Goal: Transaction & Acquisition: Obtain resource

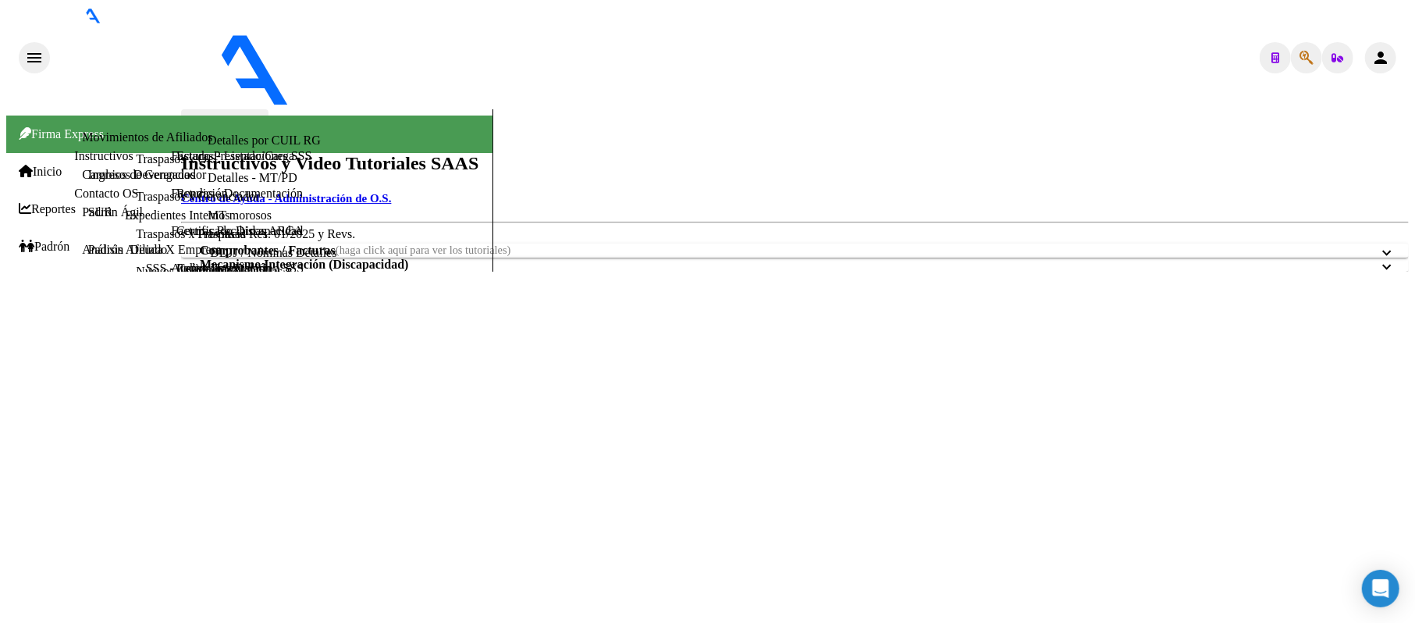
click at [103, 315] on span "Prestadores / Proveedores" at bounding box center [89, 322] width 140 height 14
click at [171, 162] on link "Facturas - Listado/Carga" at bounding box center [232, 155] width 123 height 13
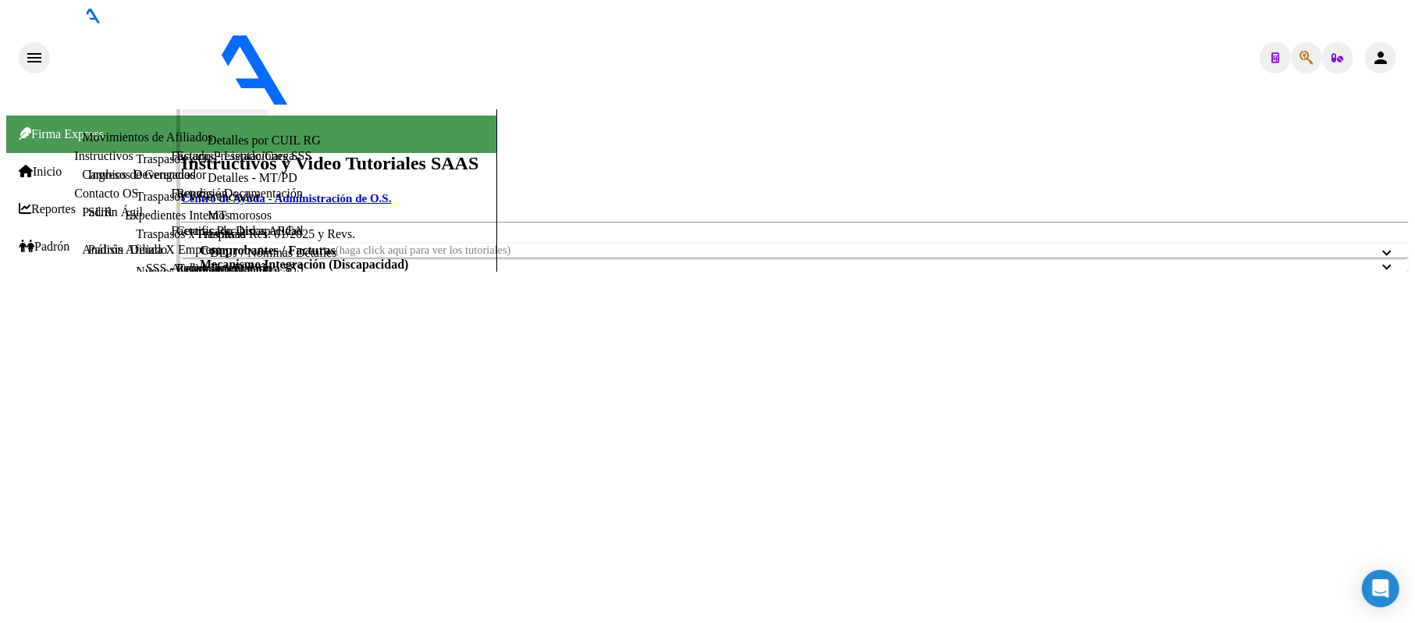
click at [171, 237] on link "Facturas Recibidas ARCA" at bounding box center [237, 230] width 132 height 13
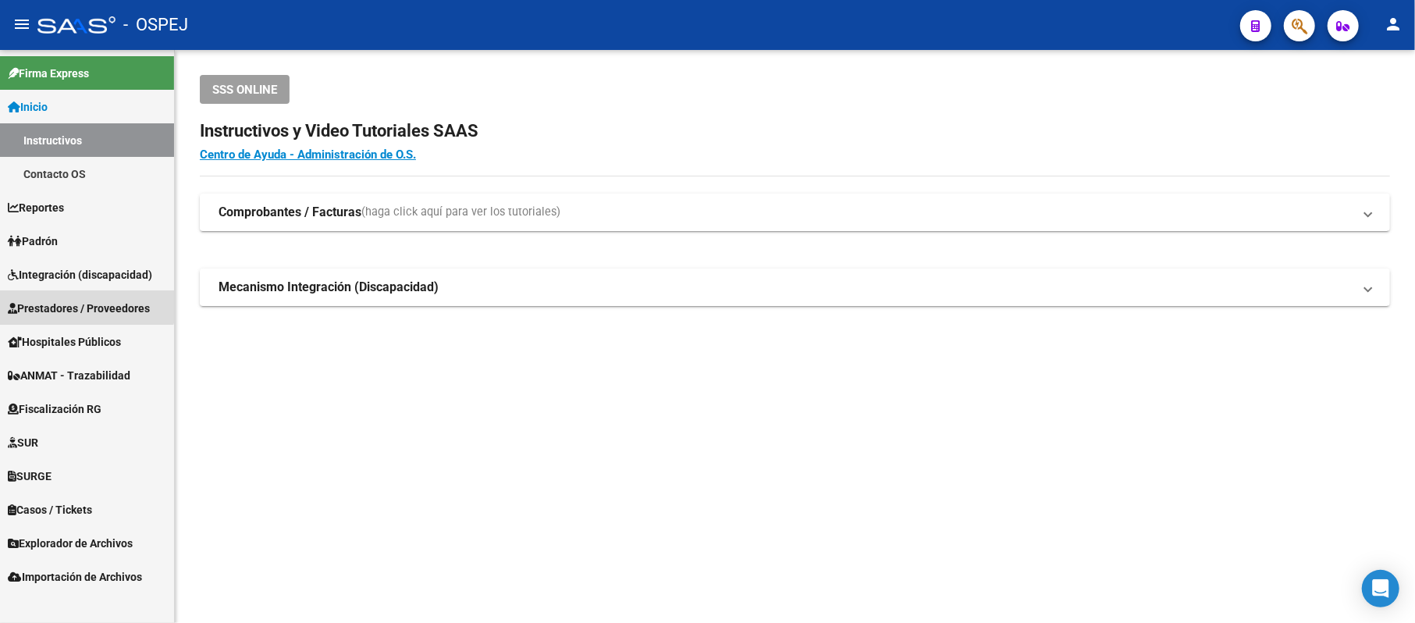
click at [66, 294] on link "Prestadores / Proveedores" at bounding box center [87, 308] width 174 height 34
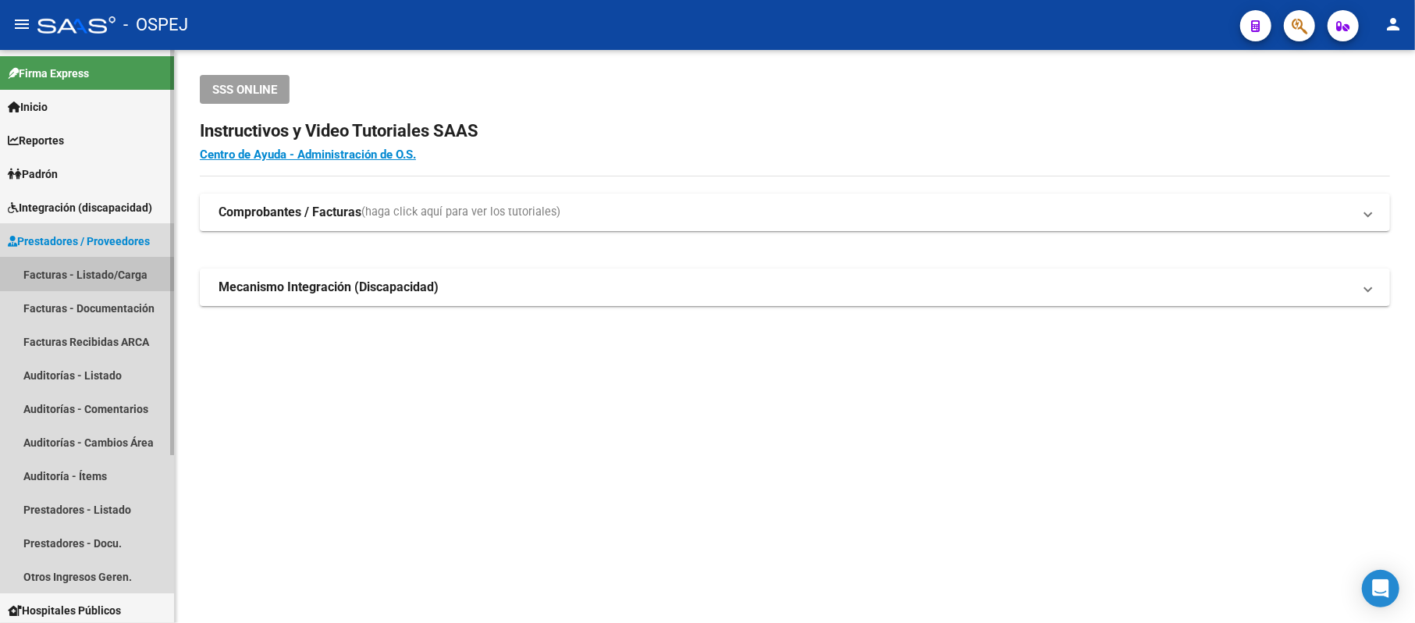
click at [37, 283] on link "Facturas - Listado/Carga" at bounding box center [87, 275] width 174 height 34
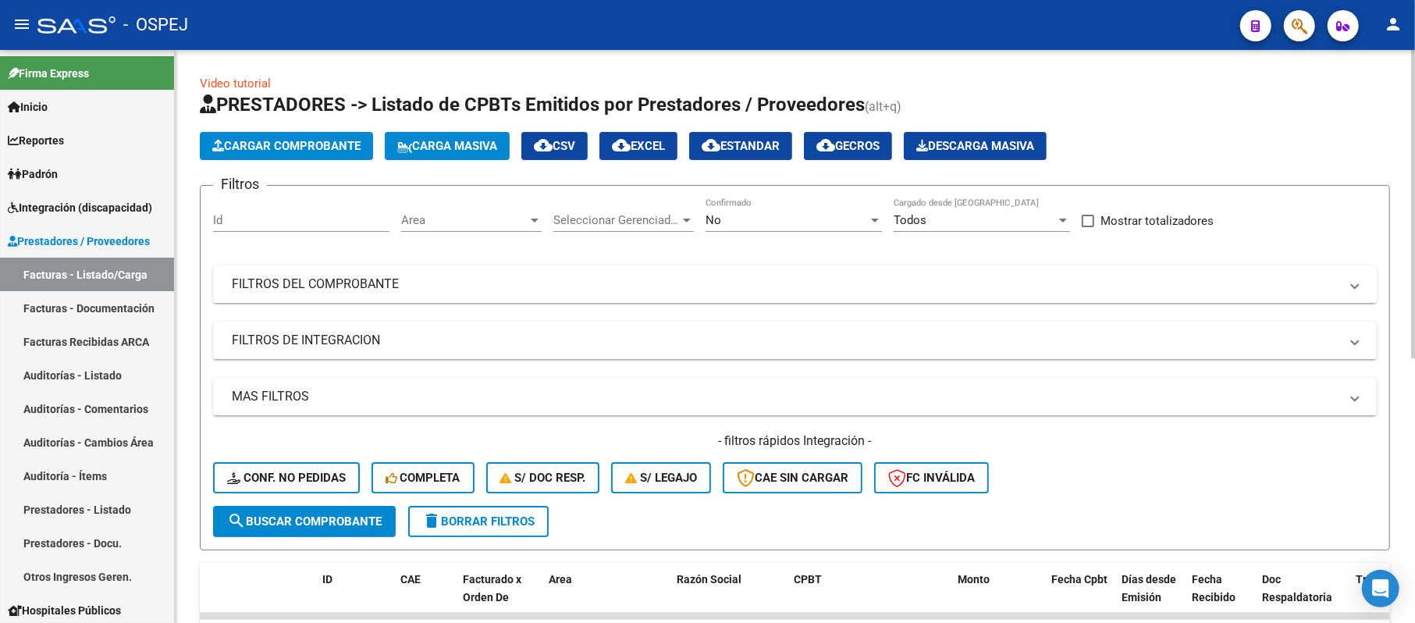
click at [437, 276] on mat-panel-title "FILTROS DEL COMPROBANTE" at bounding box center [786, 284] width 1108 height 17
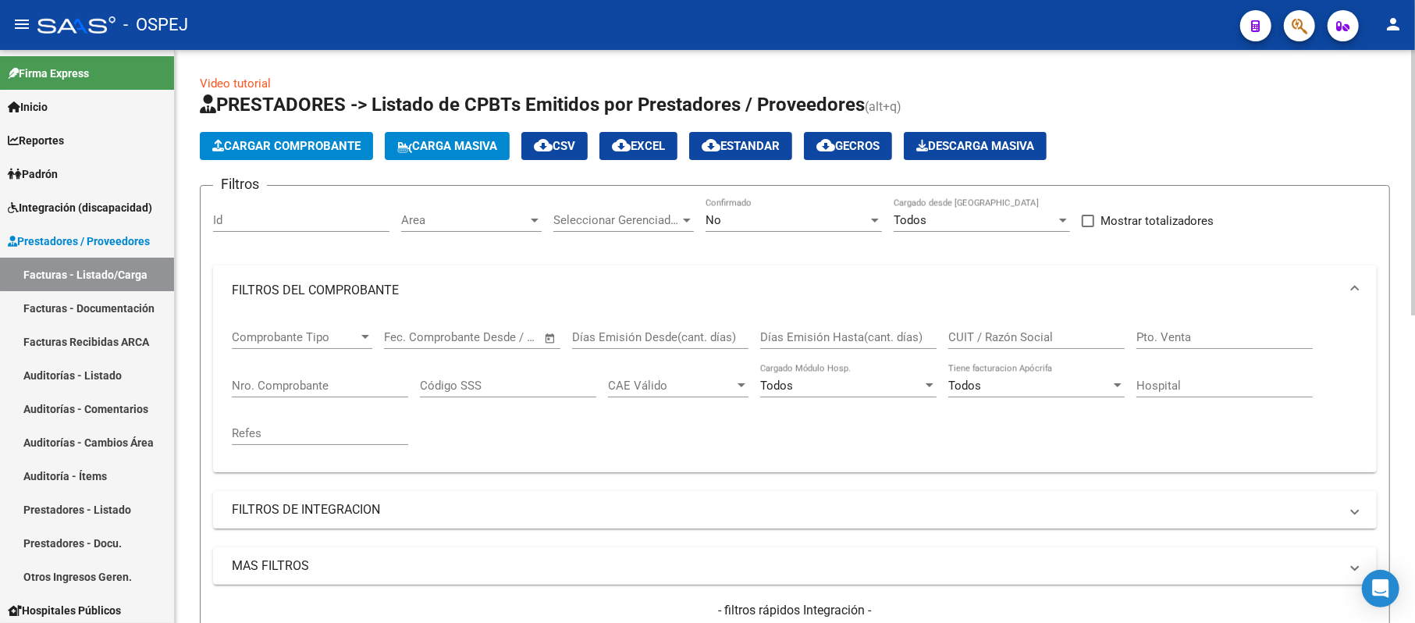
click at [725, 233] on div "No Confirmado" at bounding box center [794, 222] width 176 height 48
click at [732, 215] on div "No" at bounding box center [787, 220] width 162 height 14
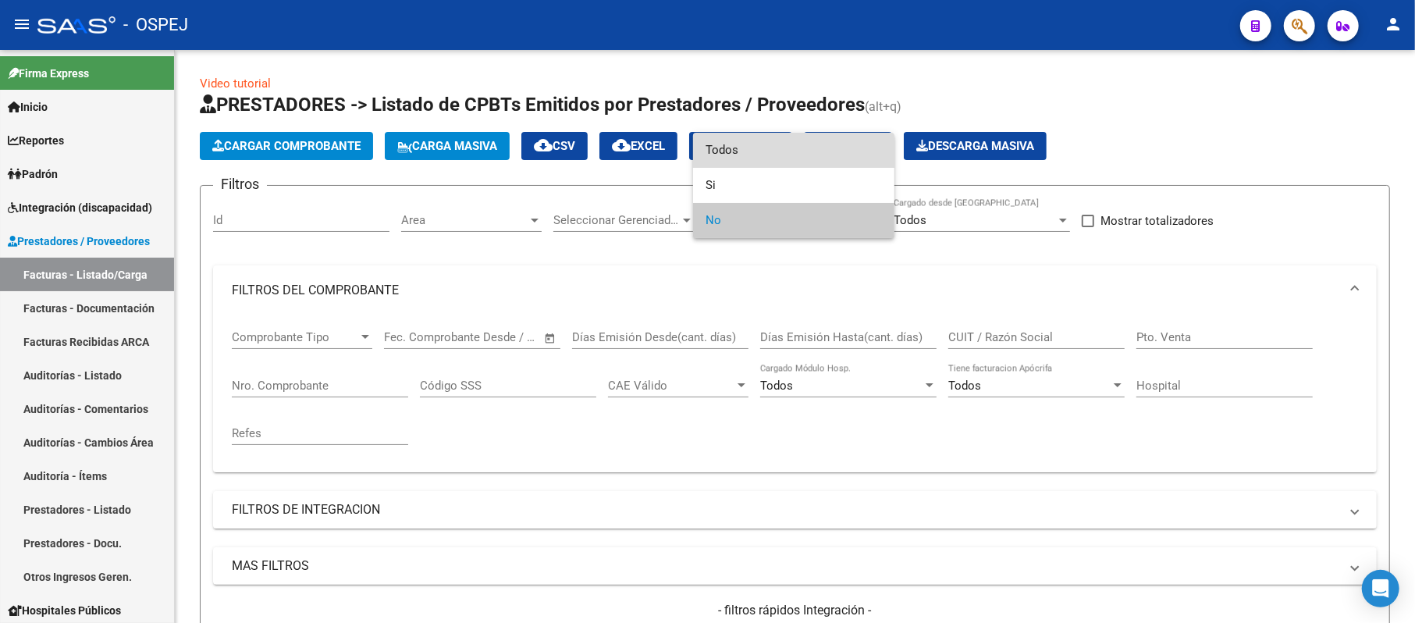
click at [729, 157] on span "Todos" at bounding box center [794, 150] width 176 height 35
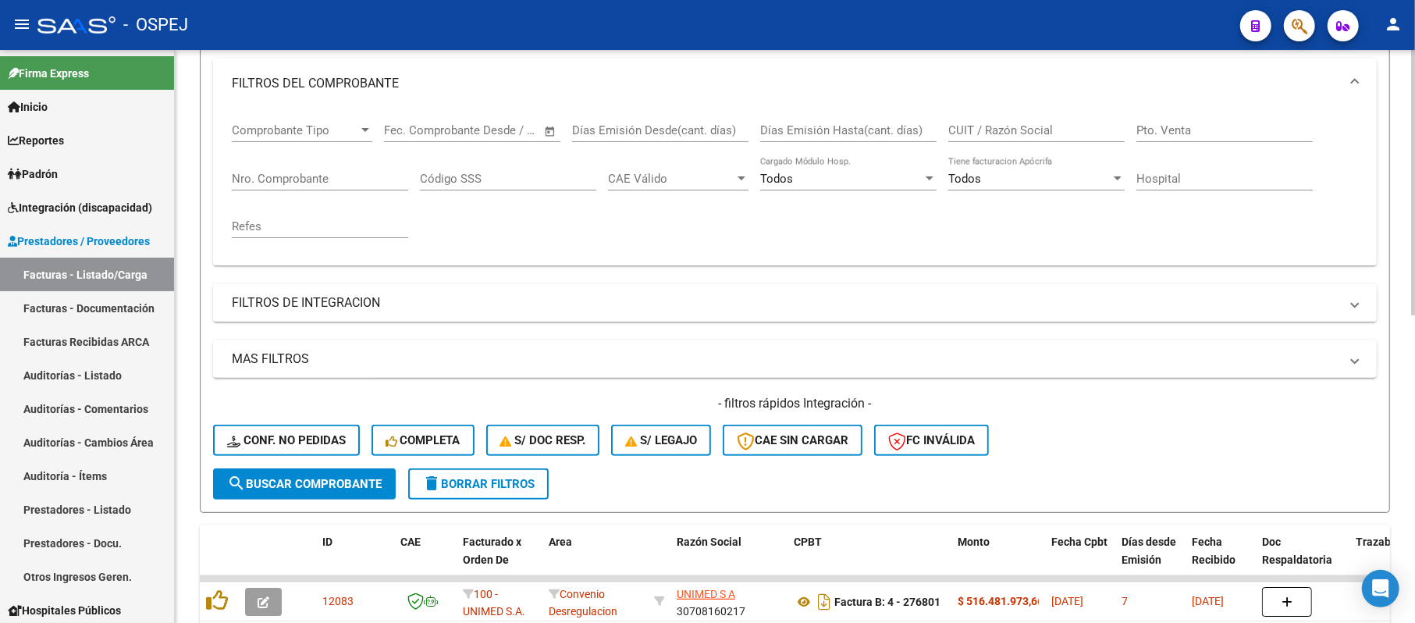
scroll to position [208, 0]
click at [333, 173] on input "Nro. Comprobante" at bounding box center [320, 178] width 176 height 14
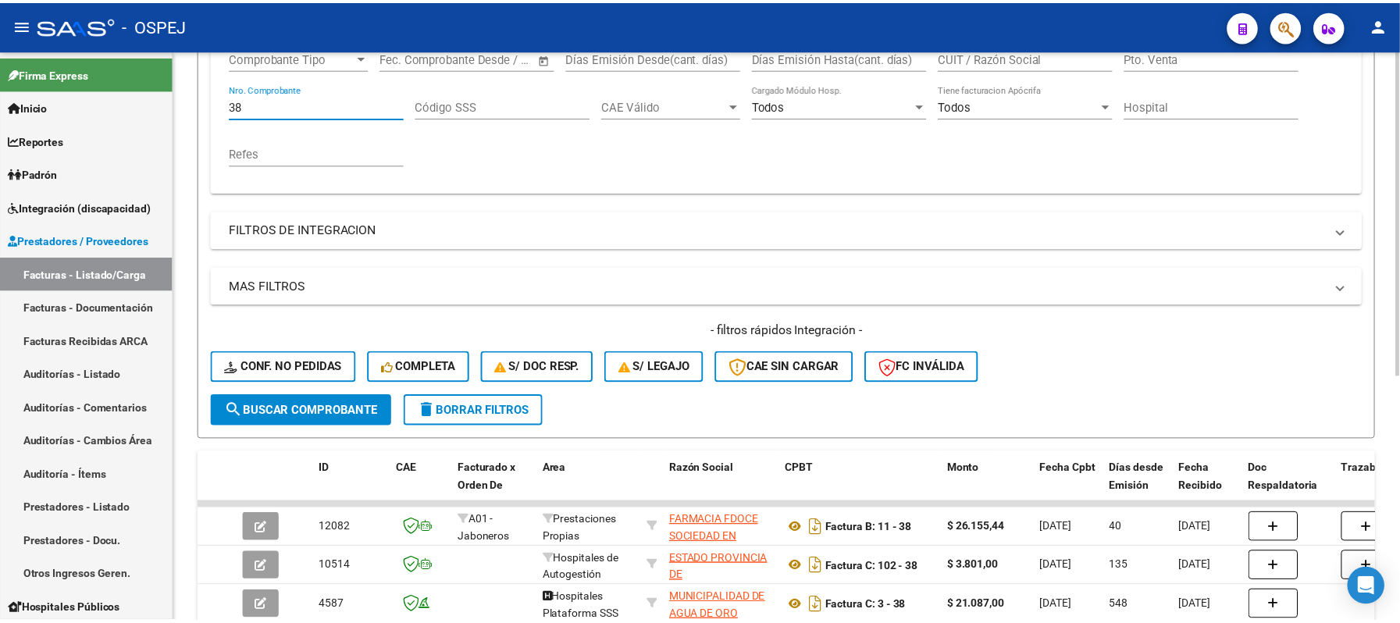
scroll to position [416, 0]
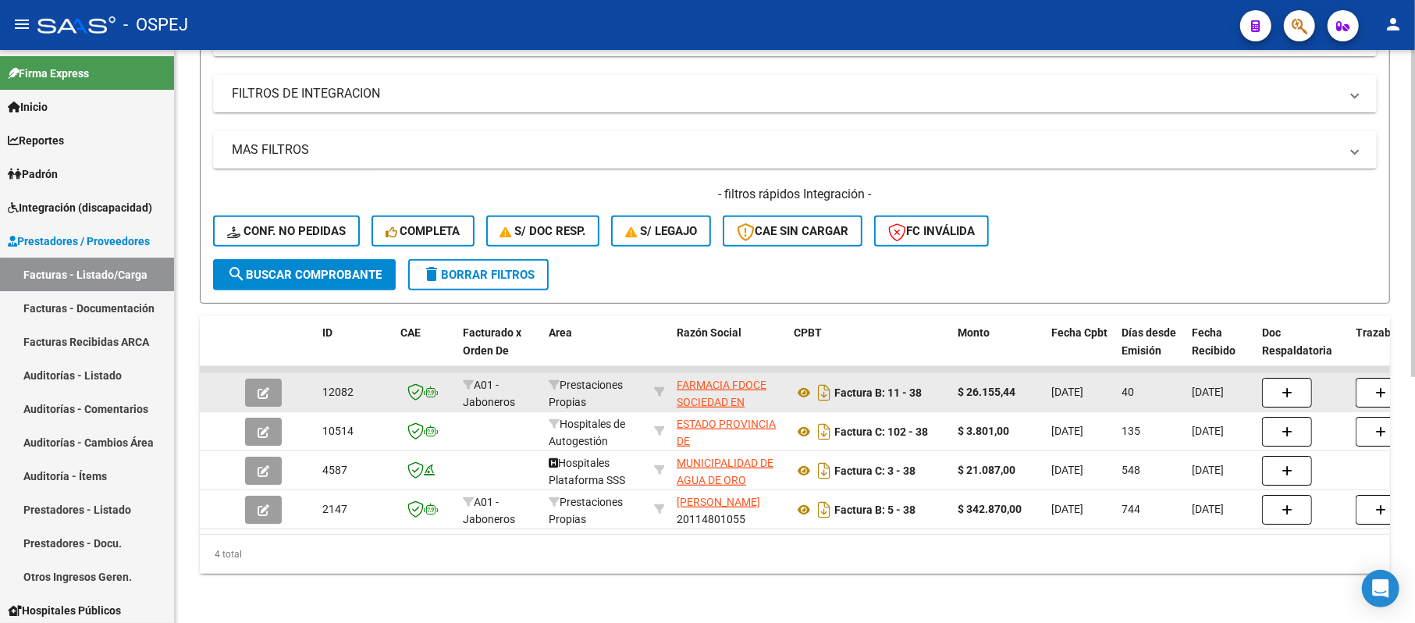
type input "38"
click at [259, 404] on button "button" at bounding box center [263, 393] width 37 height 28
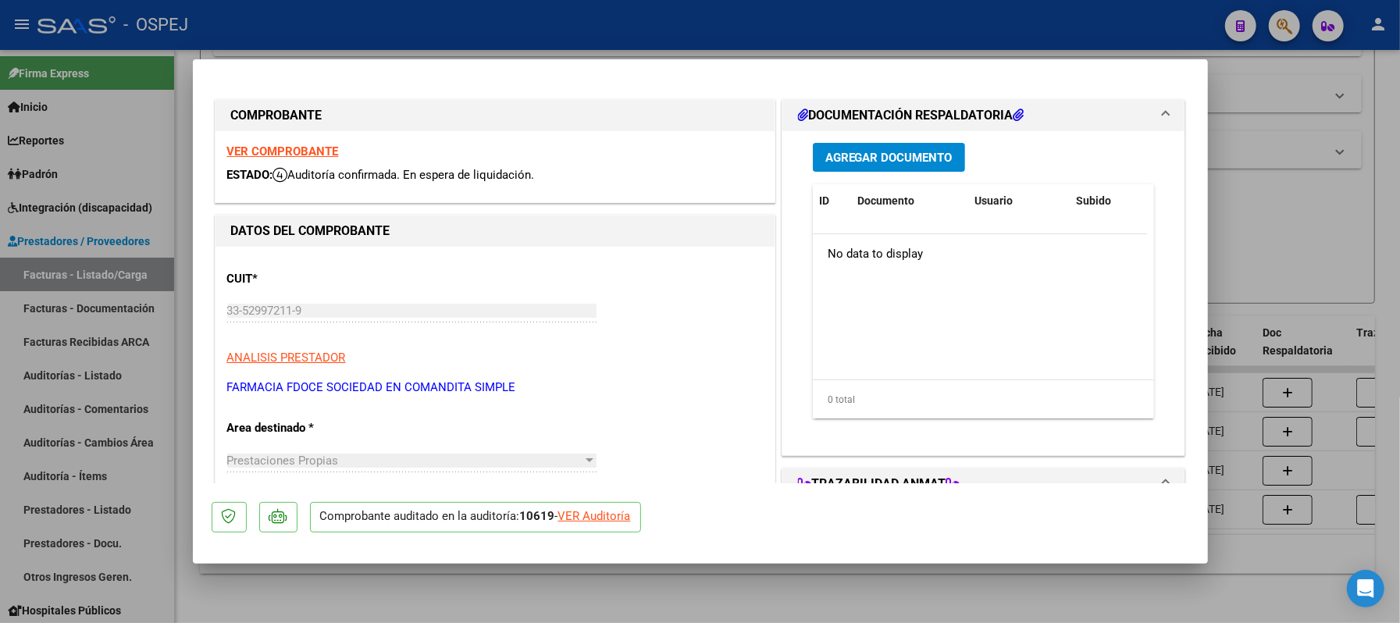
click at [597, 523] on div "VER Auditoría" at bounding box center [594, 516] width 73 height 18
type input "$ 0,00"
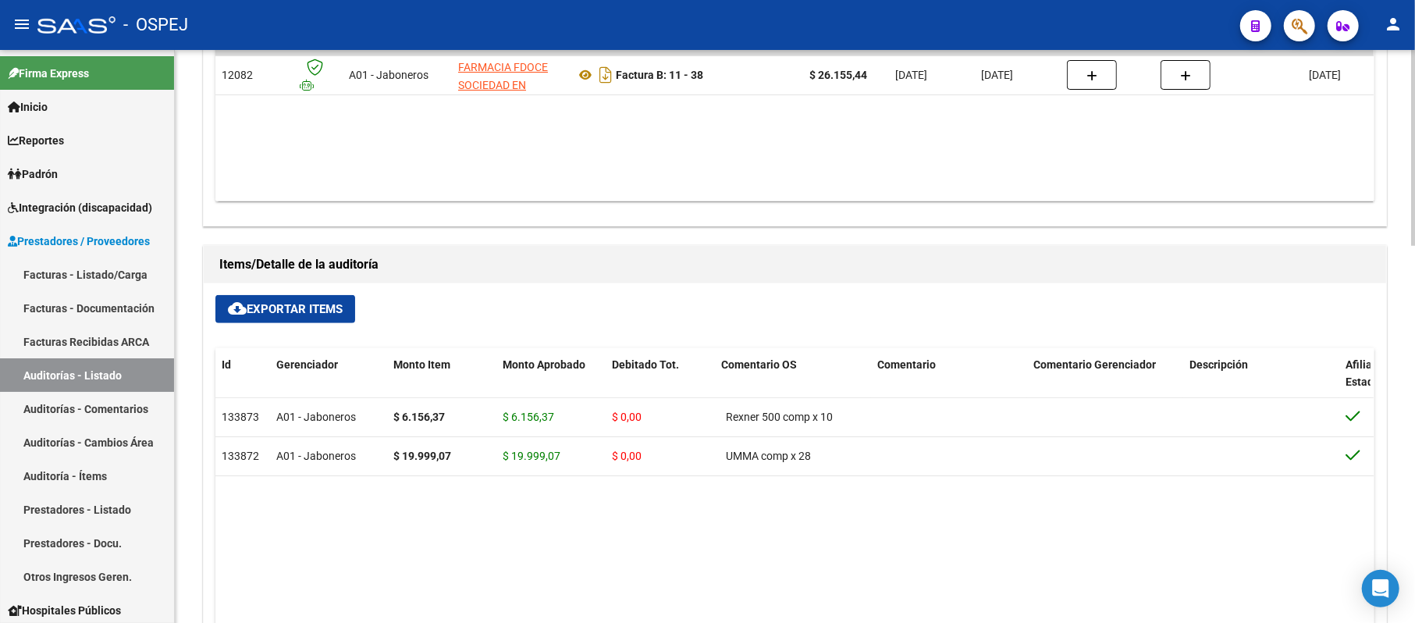
scroll to position [688, 0]
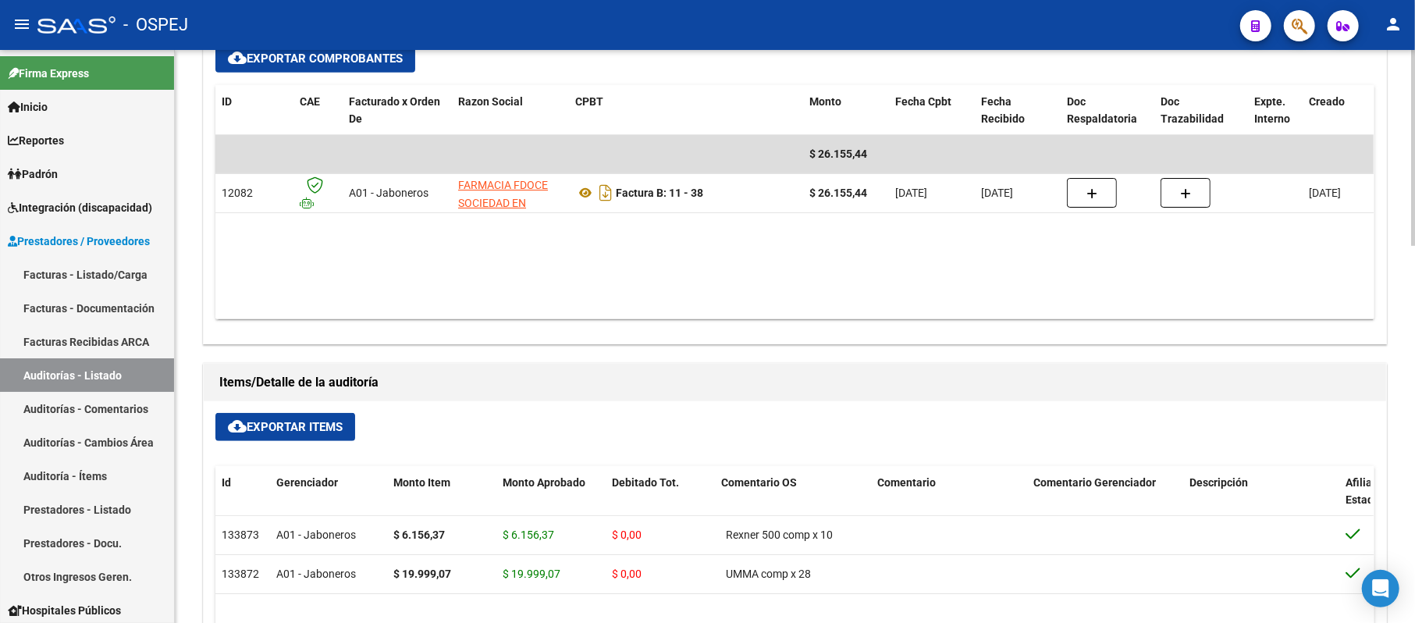
drag, startPoint x: 357, startPoint y: 303, endPoint x: 376, endPoint y: 316, distance: 23.6
click at [376, 316] on datatable-body "$ 26.155,44 12082 A01 - Jaboneros FARMACIA FDOCE SOCIEDAD EN COMANDITA SIMPLE F…" at bounding box center [794, 227] width 1158 height 184
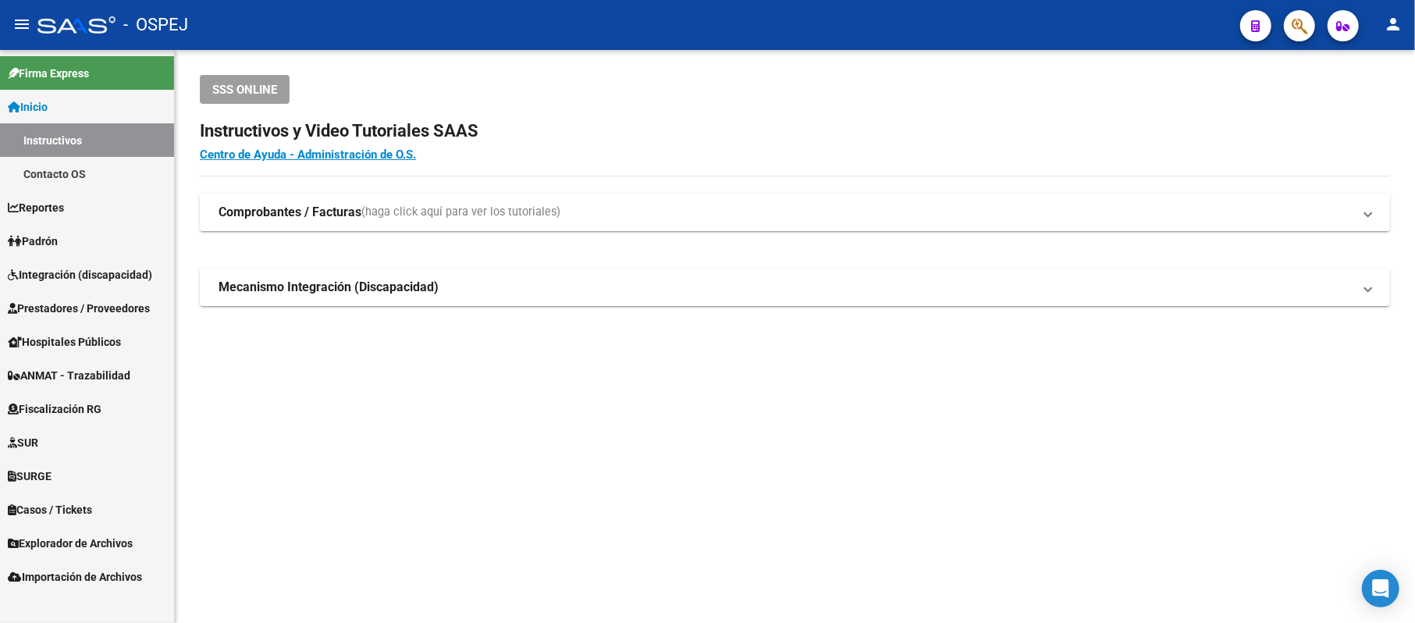
click at [104, 314] on span "Prestadores / Proveedores" at bounding box center [79, 308] width 142 height 17
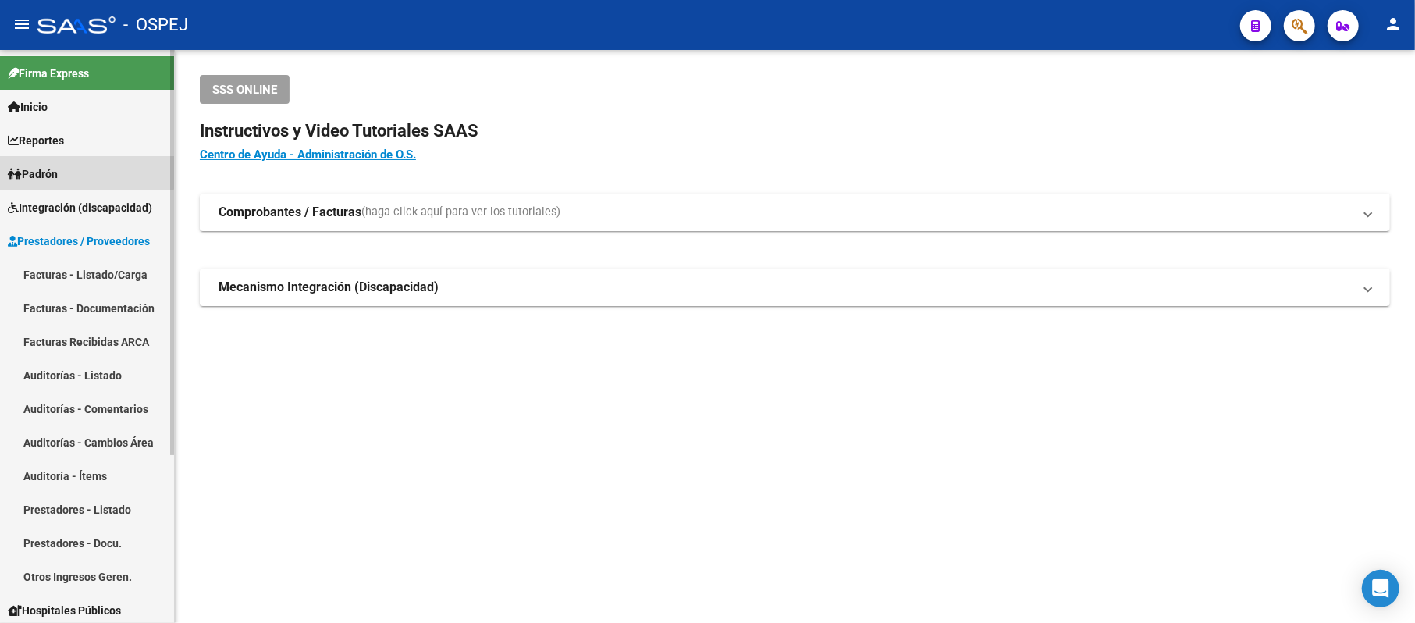
click at [38, 160] on link "Padrón" at bounding box center [87, 174] width 174 height 34
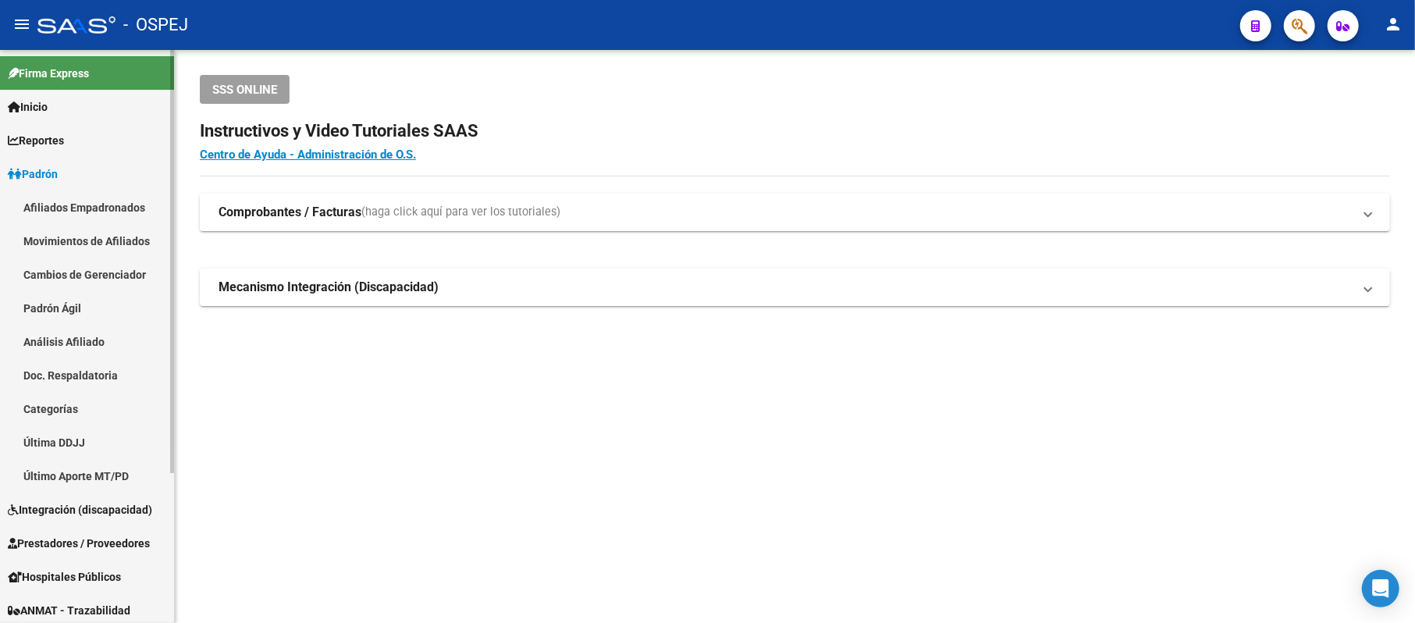
click at [36, 209] on link "Afiliados Empadronados" at bounding box center [87, 207] width 174 height 34
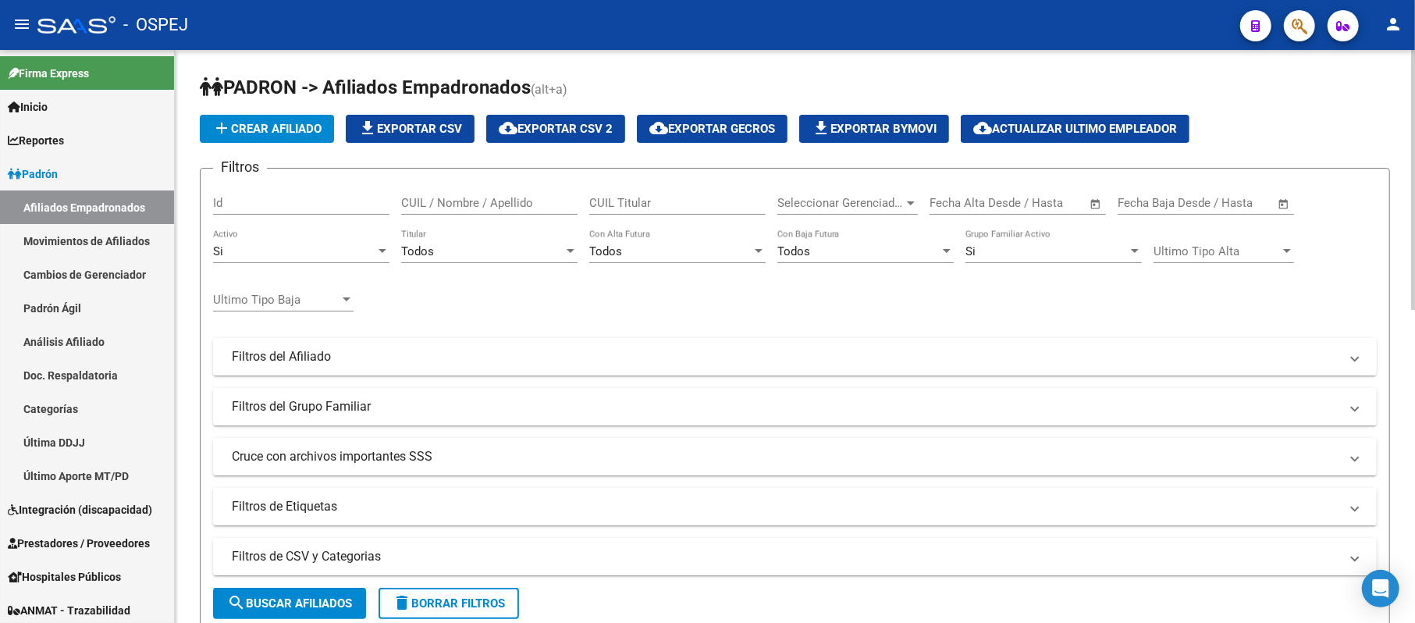
click at [240, 359] on mat-panel-title "Filtros del Afiliado" at bounding box center [786, 356] width 1108 height 17
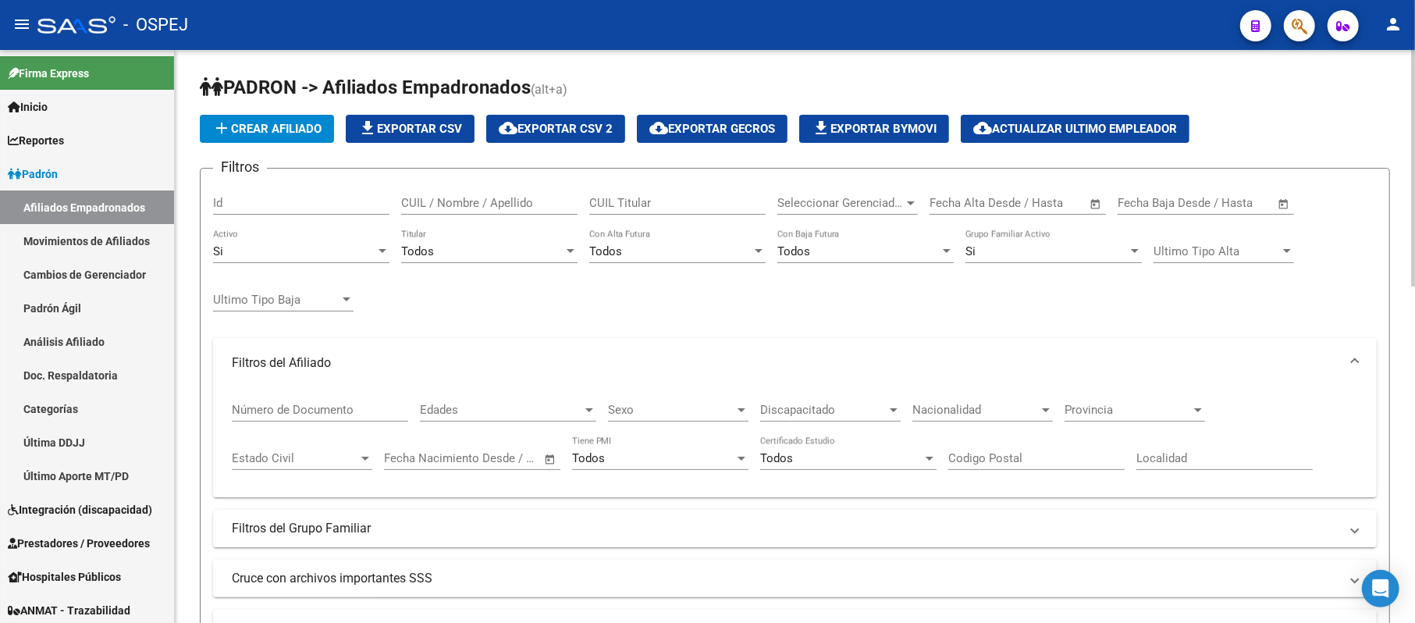
click at [300, 247] on div "Si" at bounding box center [294, 251] width 162 height 14
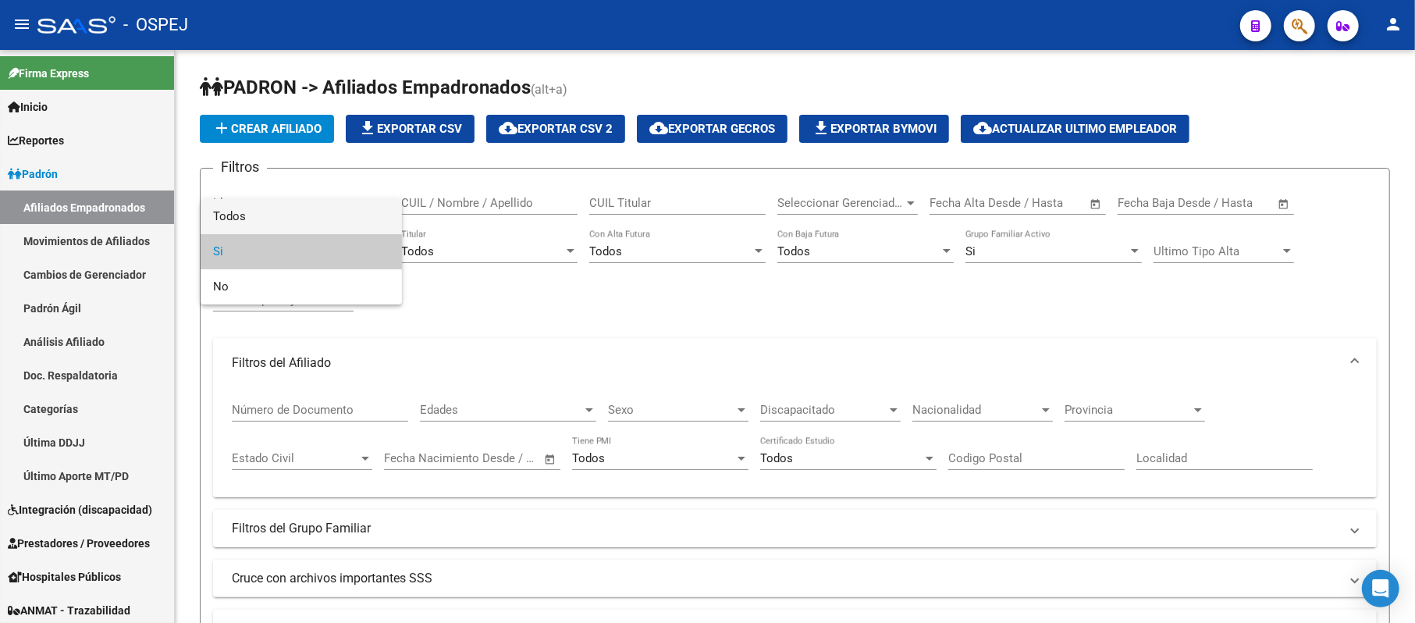
click at [347, 231] on span "Todos" at bounding box center [301, 216] width 176 height 35
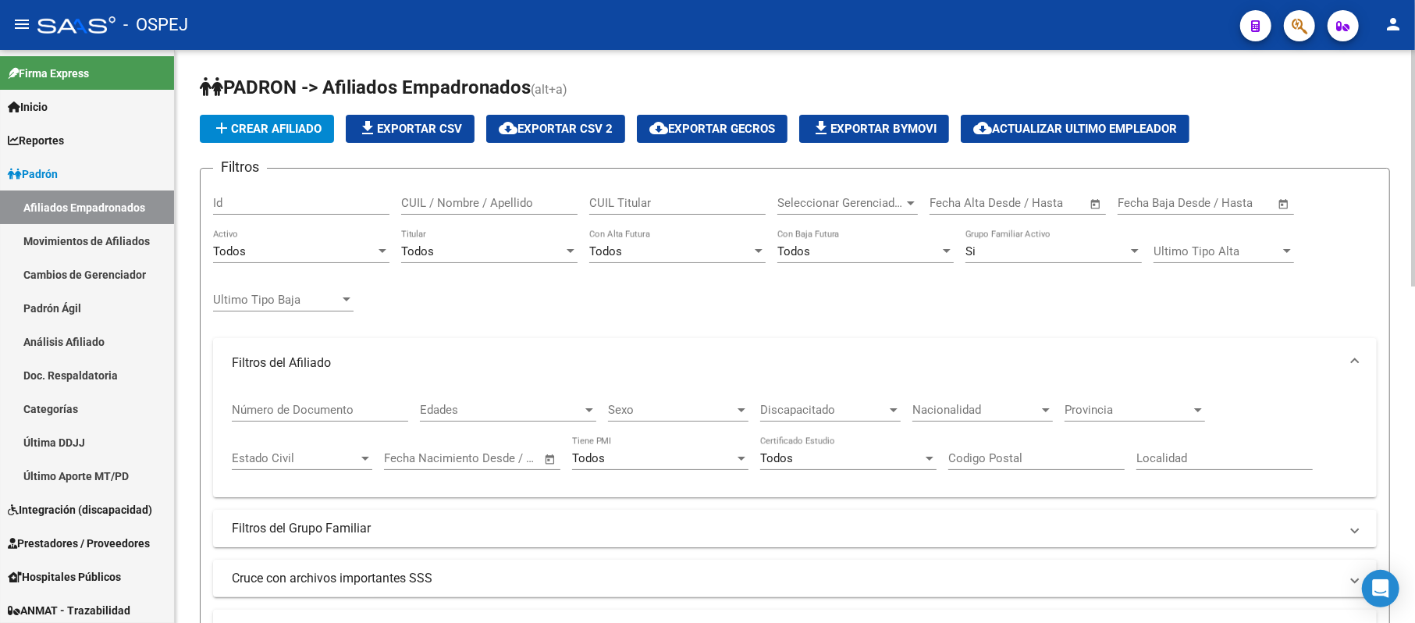
click at [329, 244] on div "Todos Activo" at bounding box center [301, 246] width 176 height 34
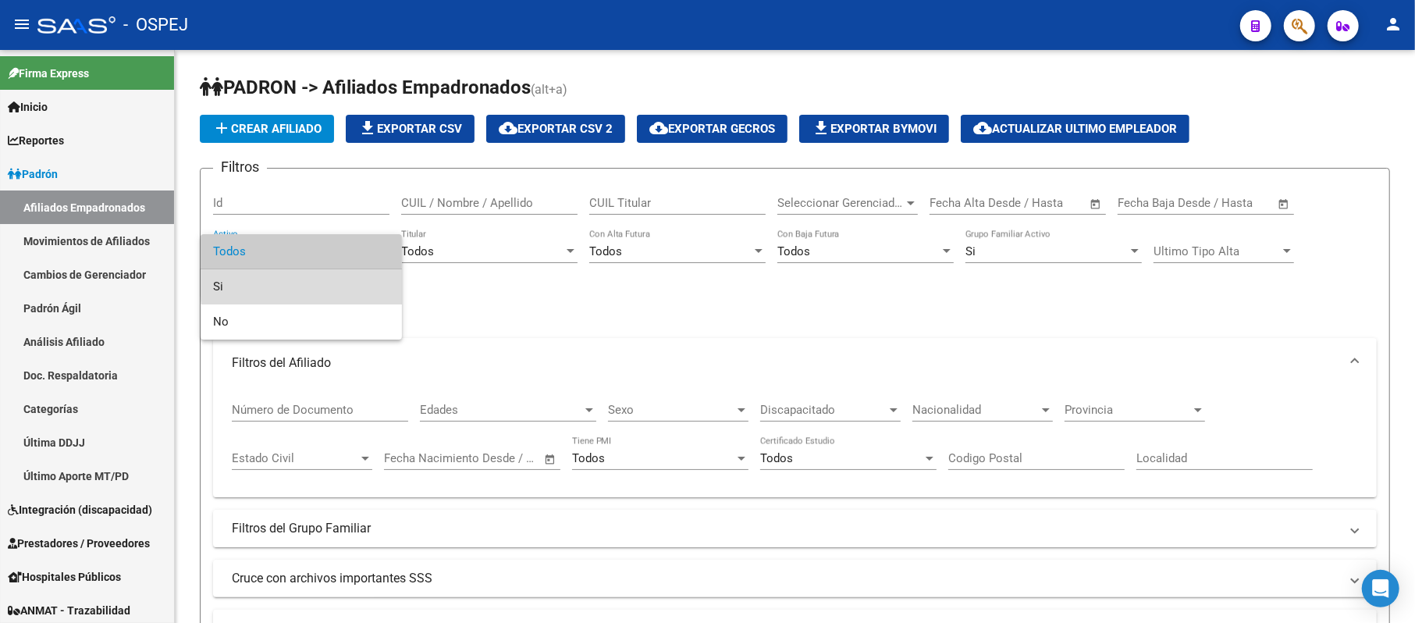
click at [325, 282] on span "Si" at bounding box center [301, 286] width 176 height 35
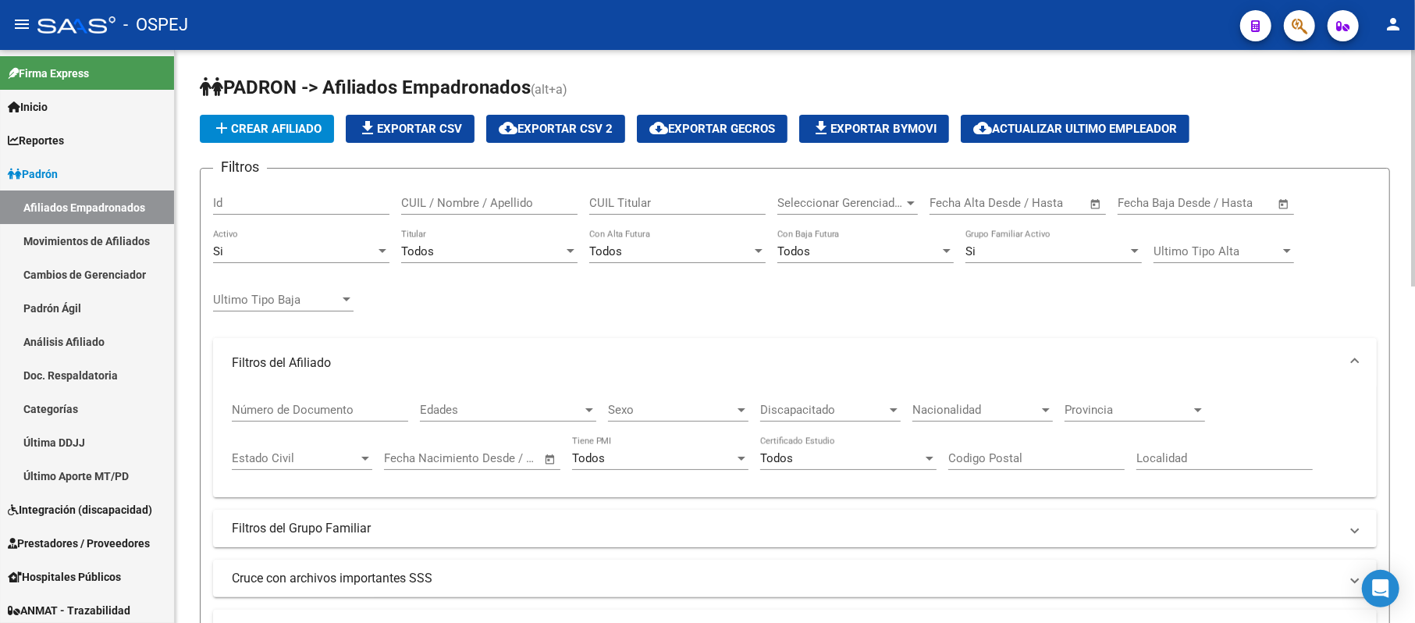
click at [475, 364] on mat-panel-title "Filtros del Afiliado" at bounding box center [786, 362] width 1108 height 17
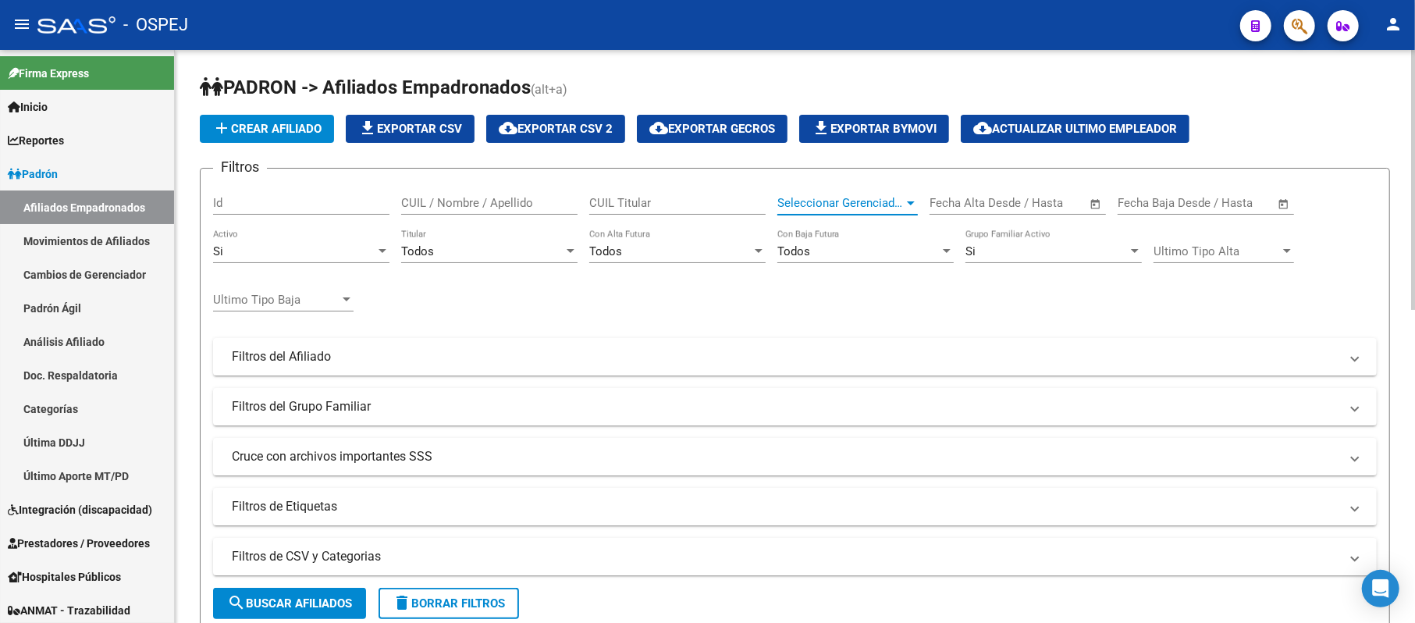
click at [841, 208] on span "Seleccionar Gerenciador" at bounding box center [840, 203] width 126 height 14
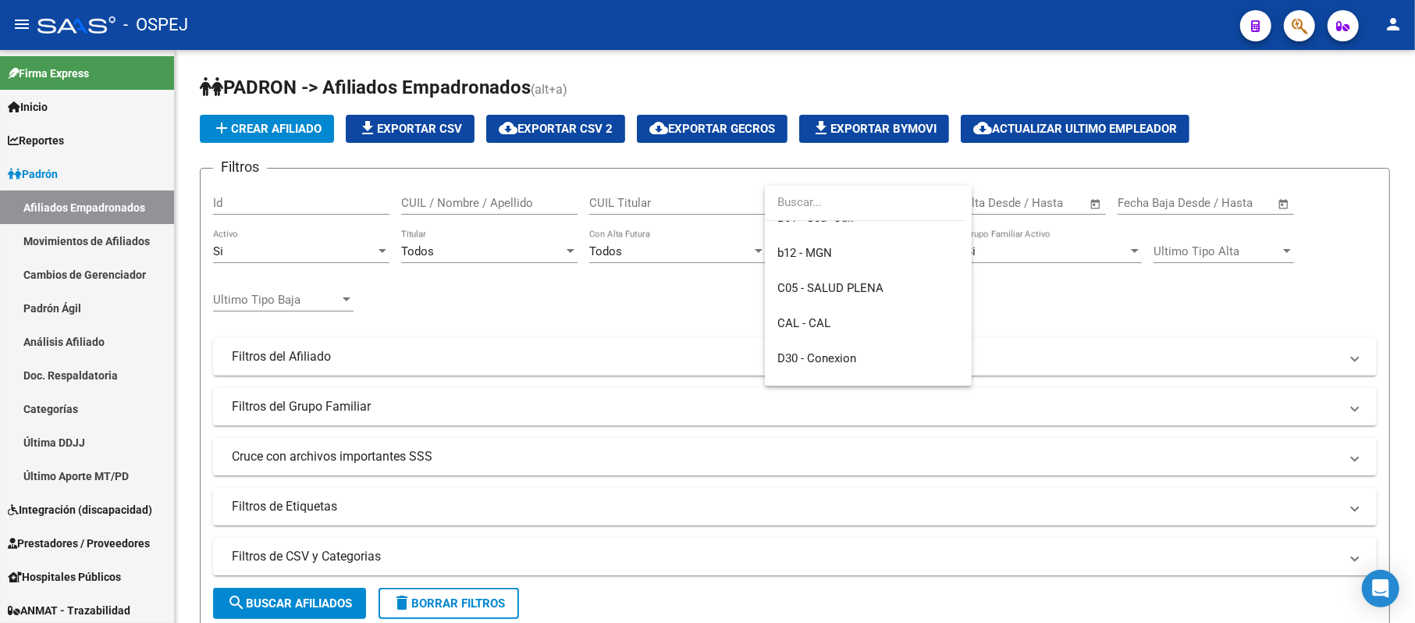
scroll to position [326, 0]
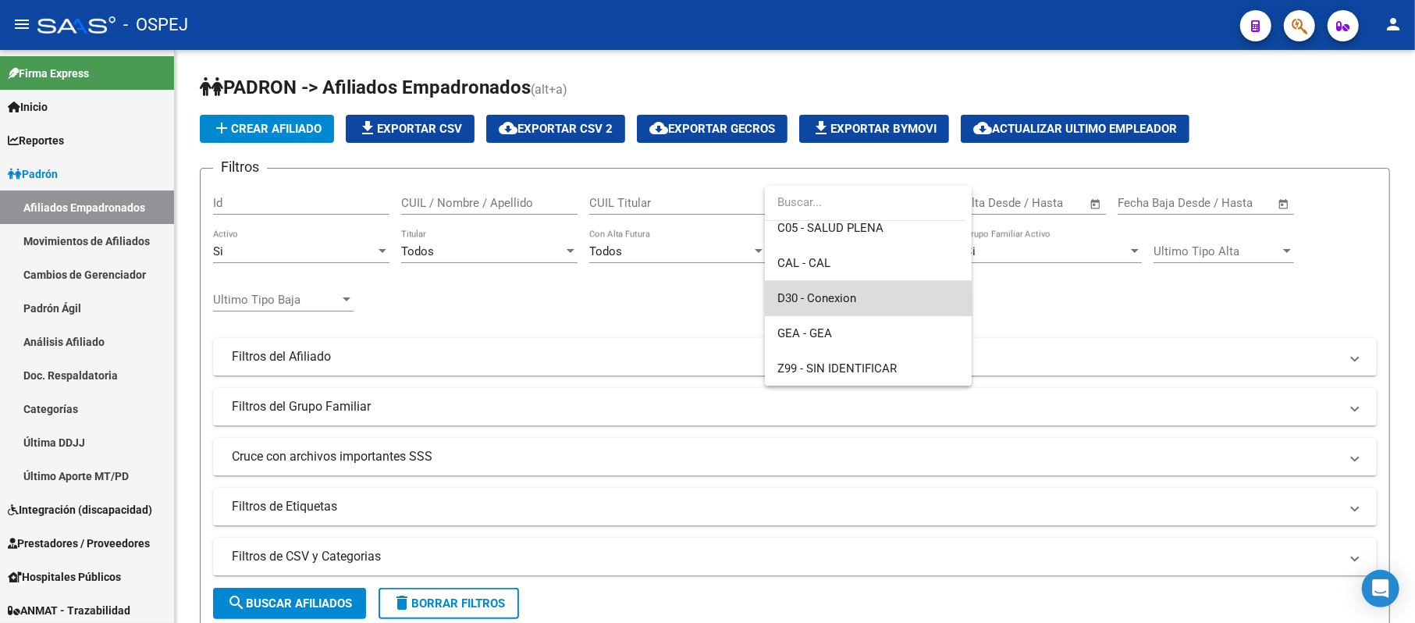
click at [887, 300] on span "D30 - Conexion" at bounding box center [868, 298] width 182 height 35
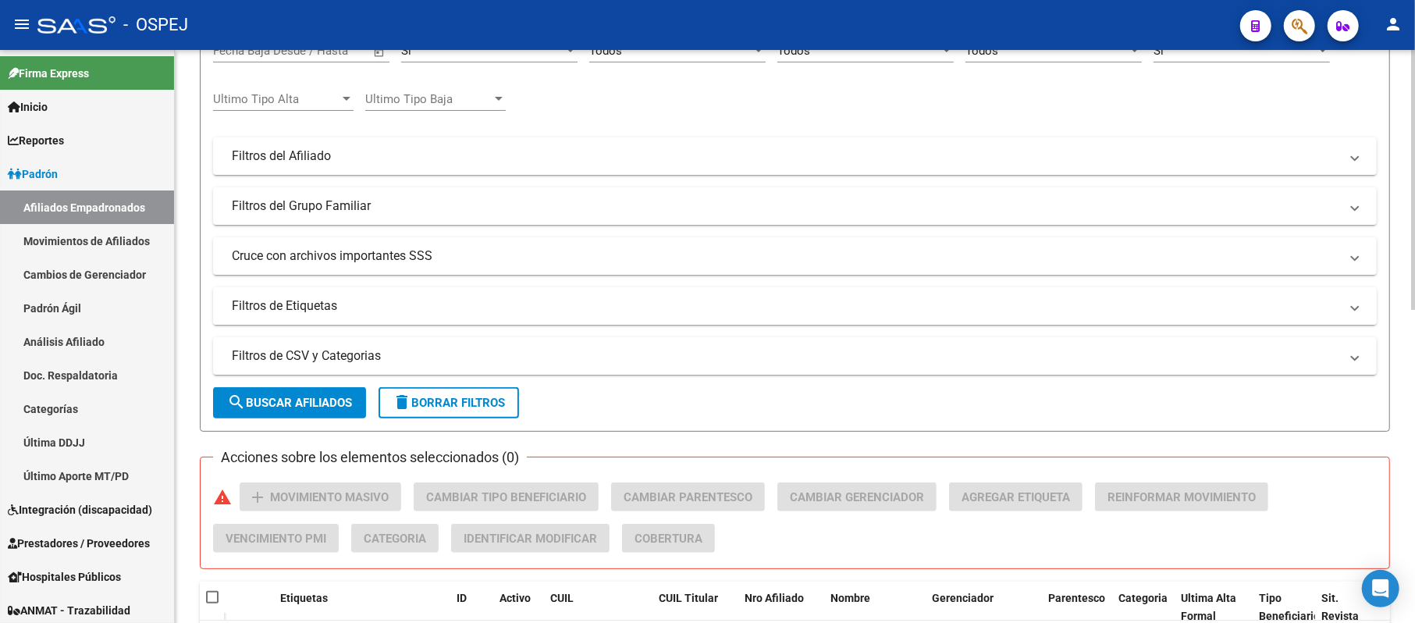
scroll to position [208, 0]
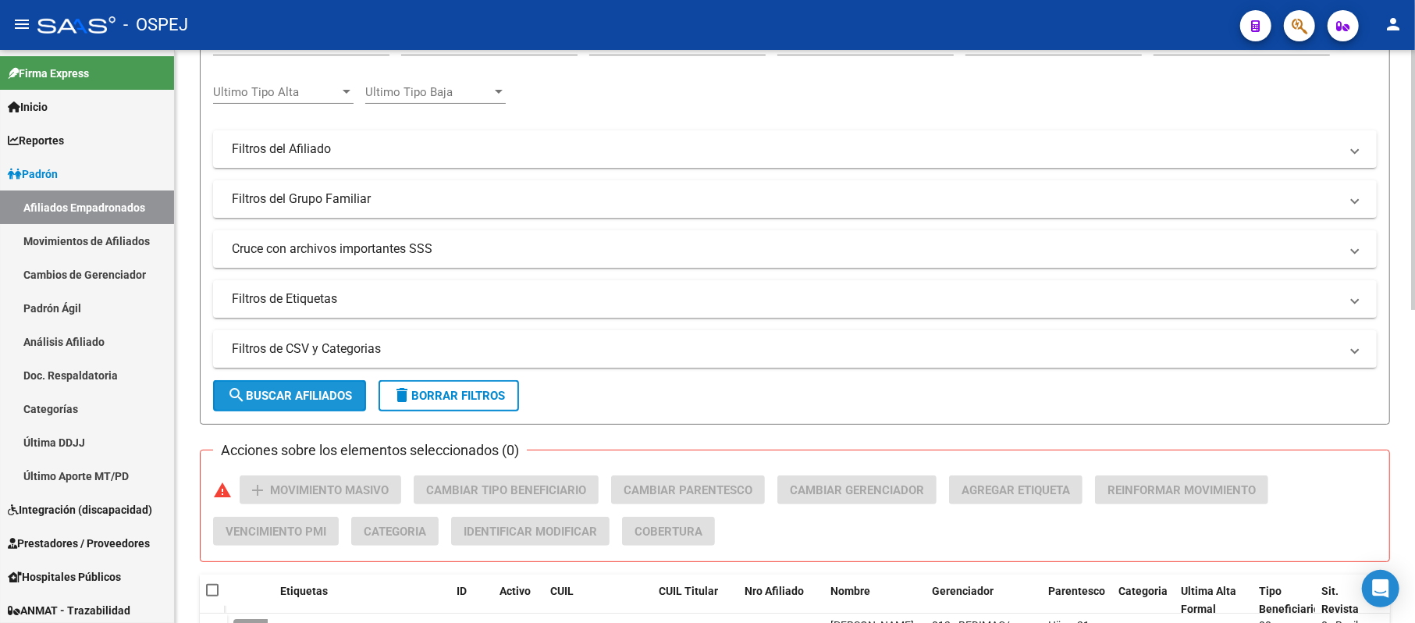
click at [287, 392] on span "search Buscar Afiliados" at bounding box center [289, 396] width 125 height 14
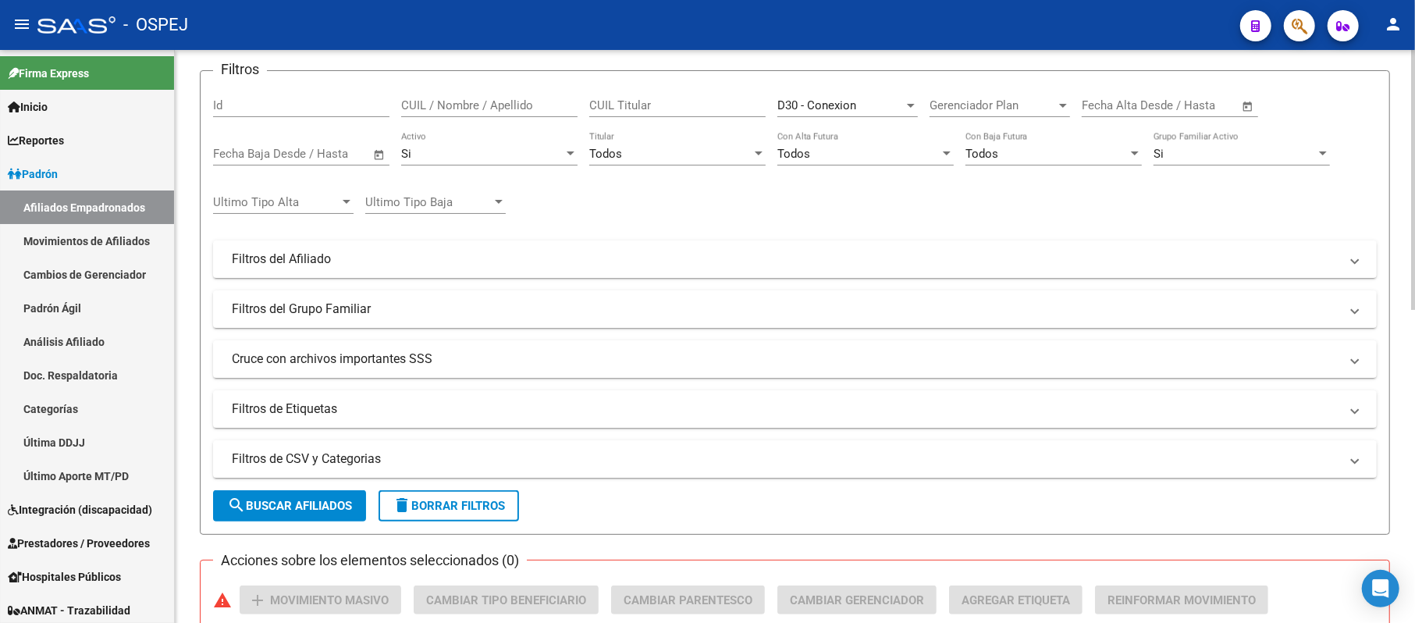
scroll to position [0, 0]
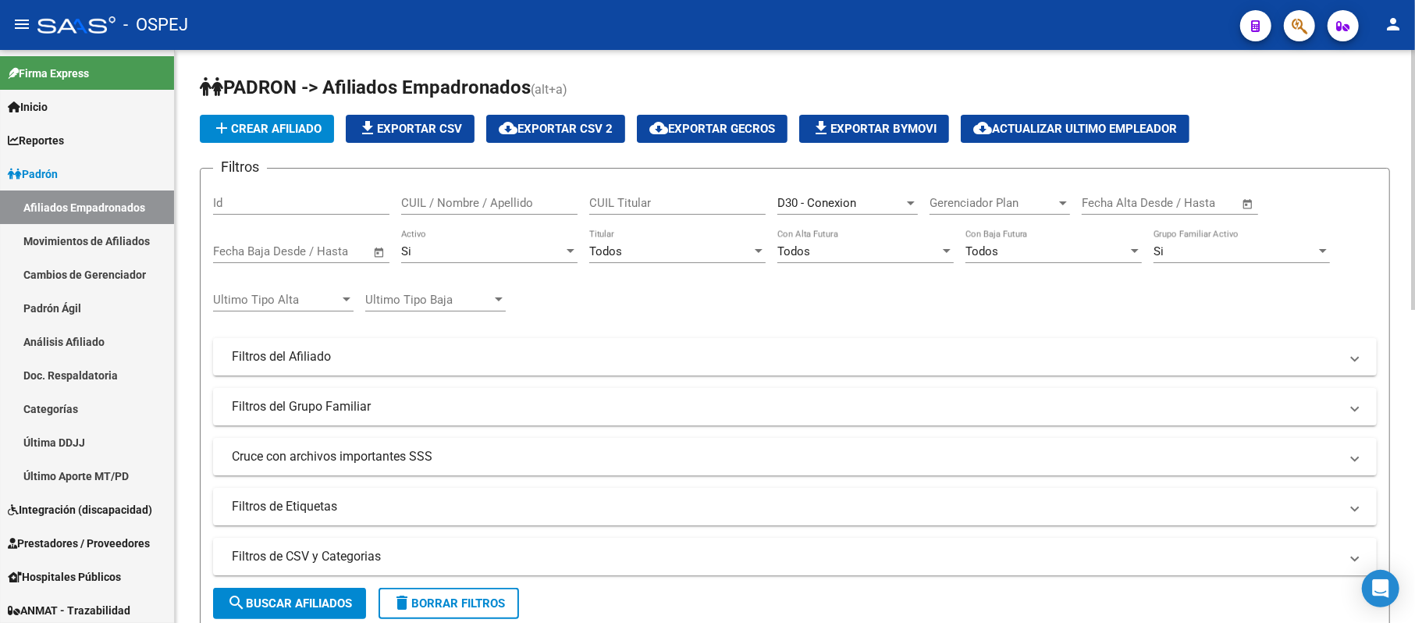
click at [417, 131] on span "file_download Exportar CSV" at bounding box center [410, 129] width 104 height 14
